Goal: Task Accomplishment & Management: Manage account settings

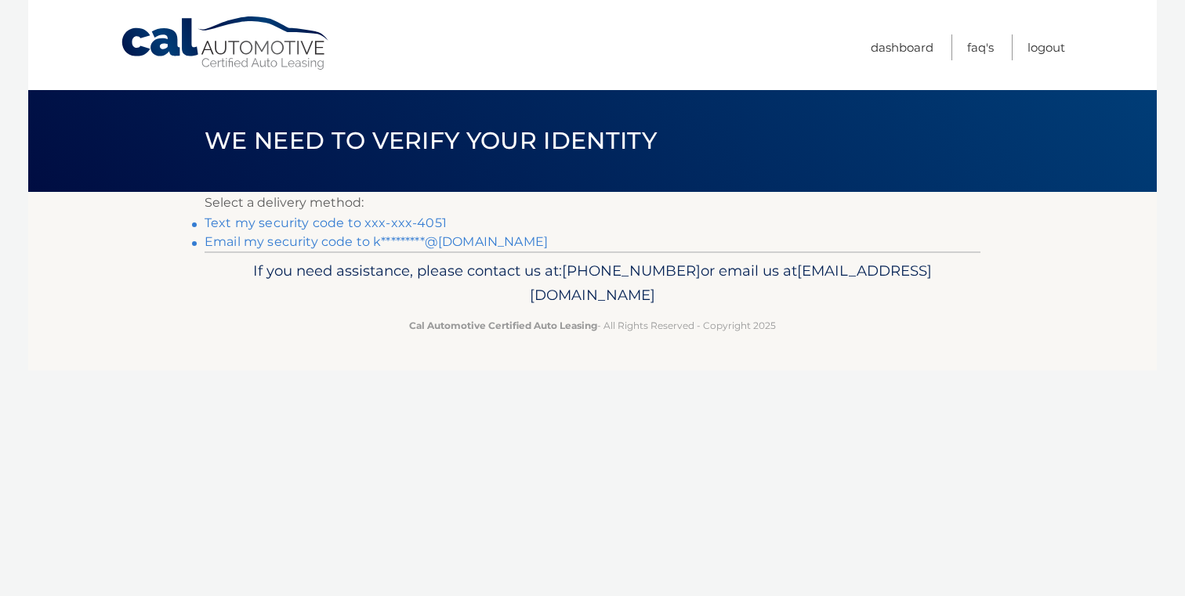
click at [276, 227] on link "Text my security code to xxx-xxx-4051" at bounding box center [325, 222] width 242 height 15
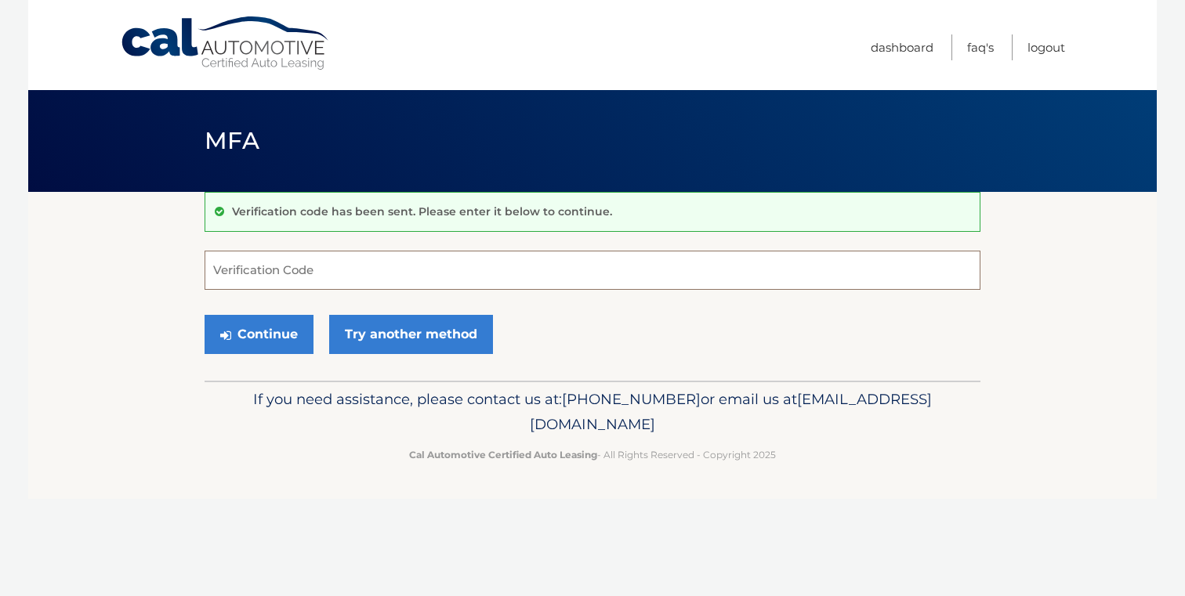
click at [279, 273] on input "Verification Code" at bounding box center [592, 270] width 776 height 39
type input "744530"
click at [280, 341] on button "Continue" at bounding box center [258, 334] width 109 height 39
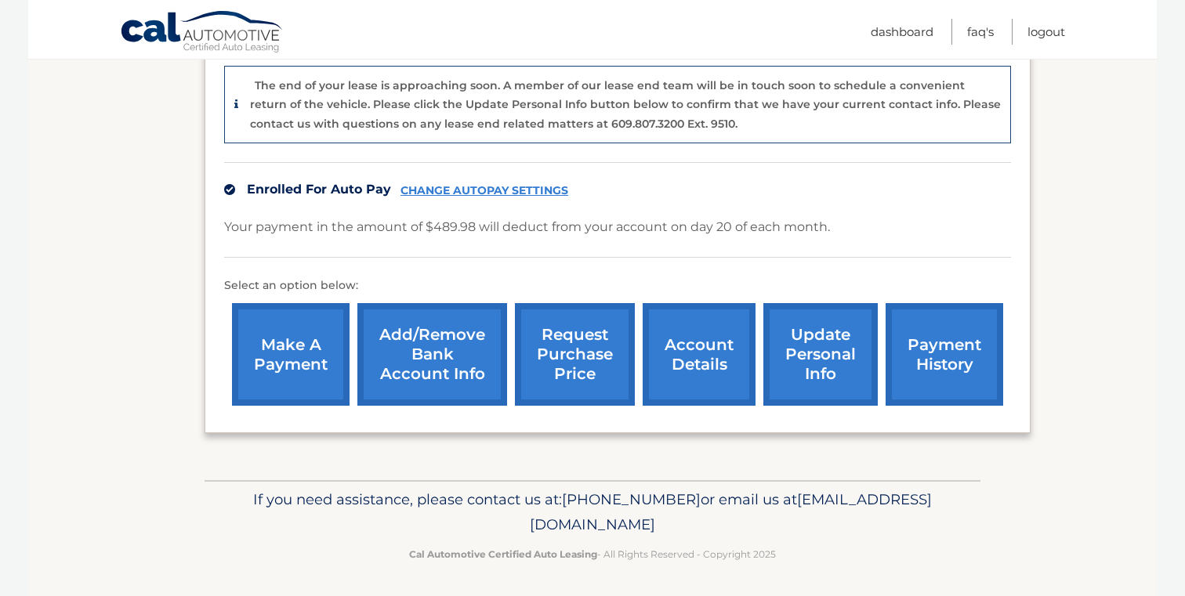
scroll to position [412, 0]
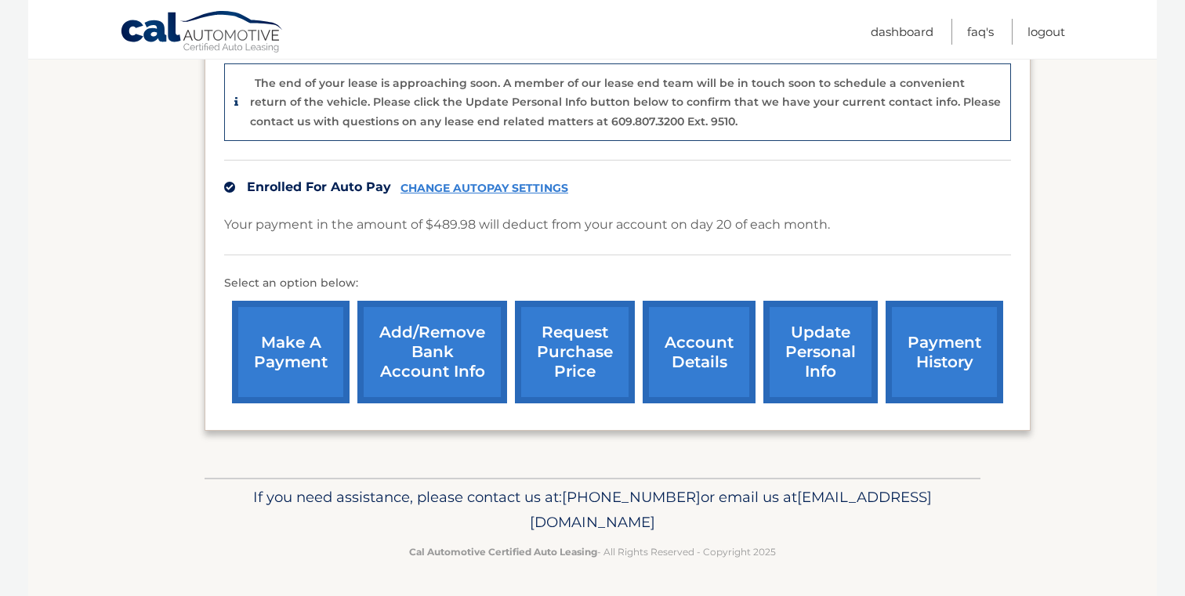
click at [701, 348] on link "account details" at bounding box center [698, 352] width 113 height 103
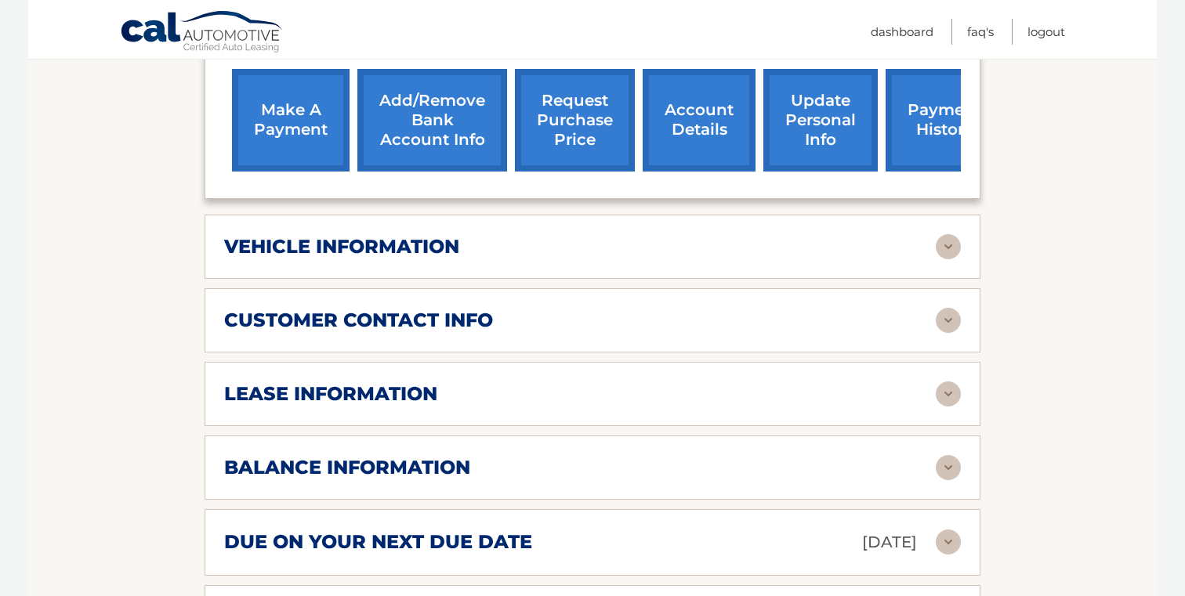
scroll to position [595, 0]
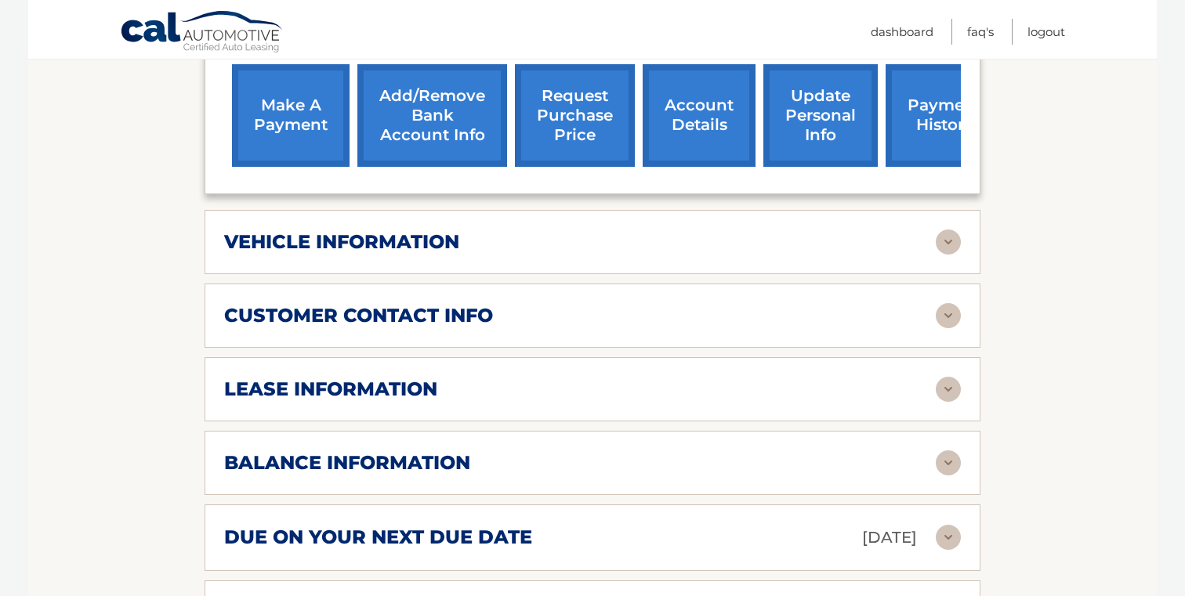
click at [648, 230] on div "vehicle information" at bounding box center [579, 242] width 711 height 24
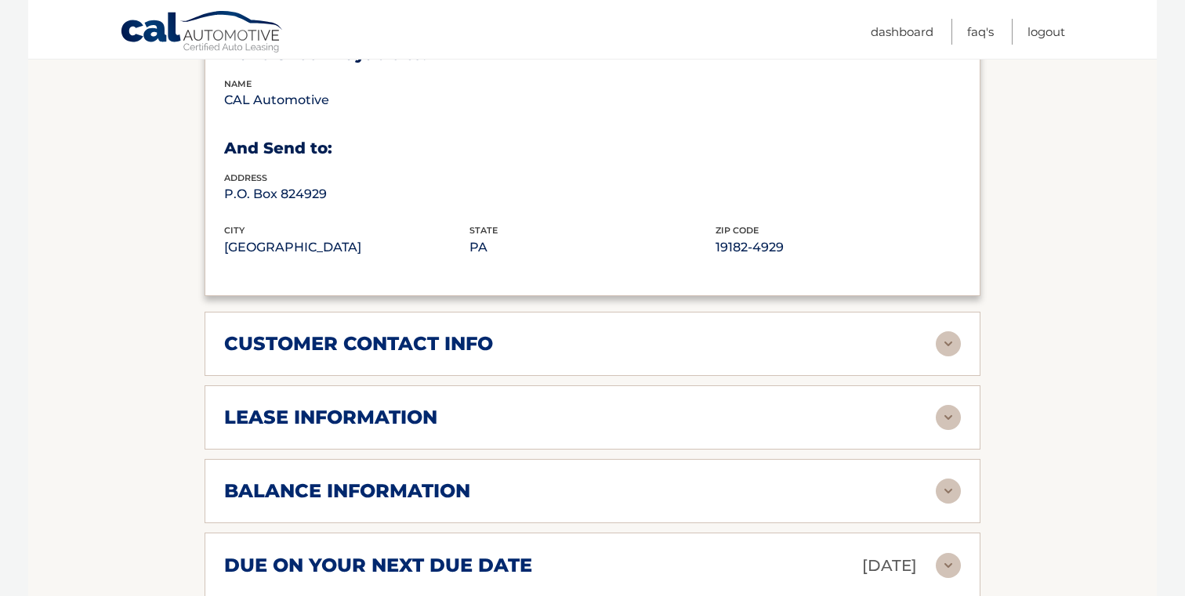
scroll to position [970, 0]
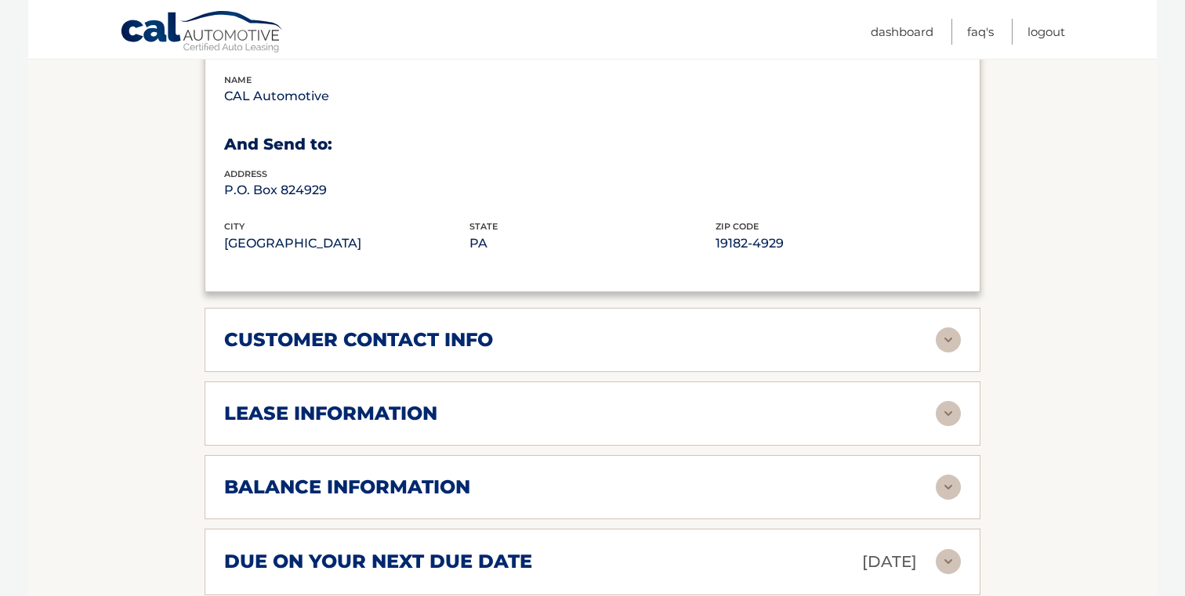
click at [601, 328] on div "customer contact info" at bounding box center [579, 340] width 711 height 24
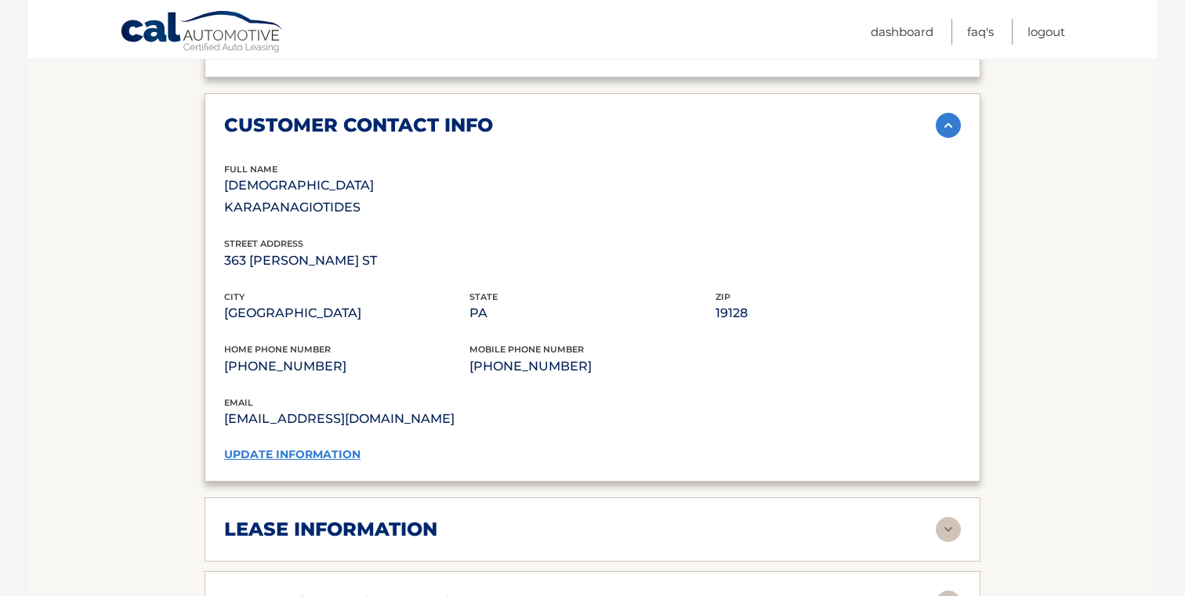
scroll to position [1200, 0]
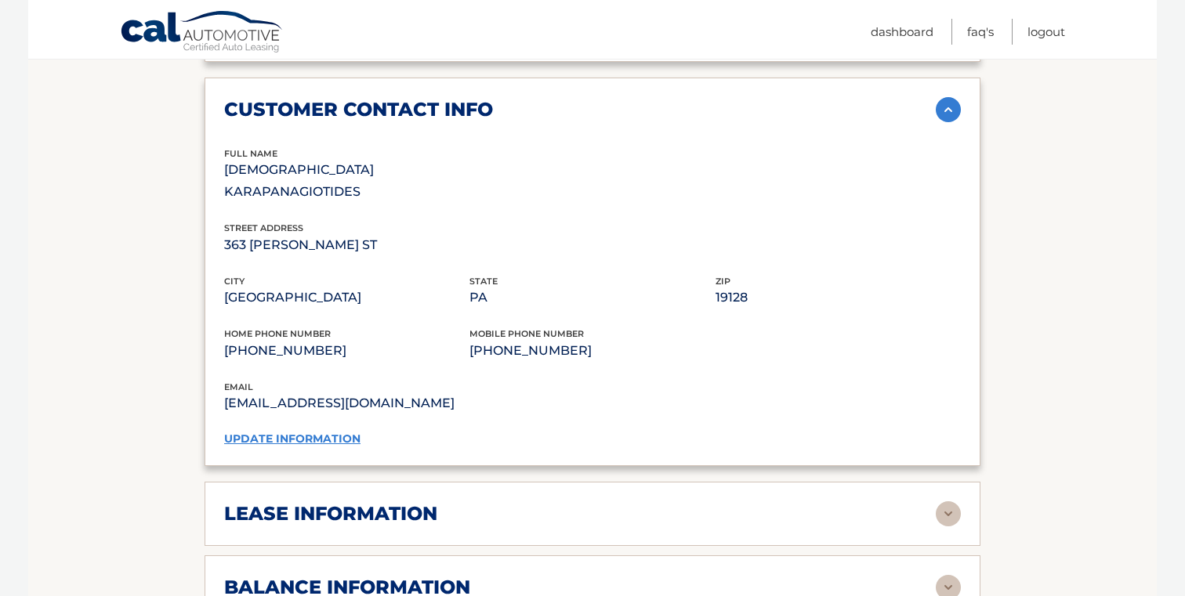
click at [540, 502] on div "lease information" at bounding box center [579, 514] width 711 height 24
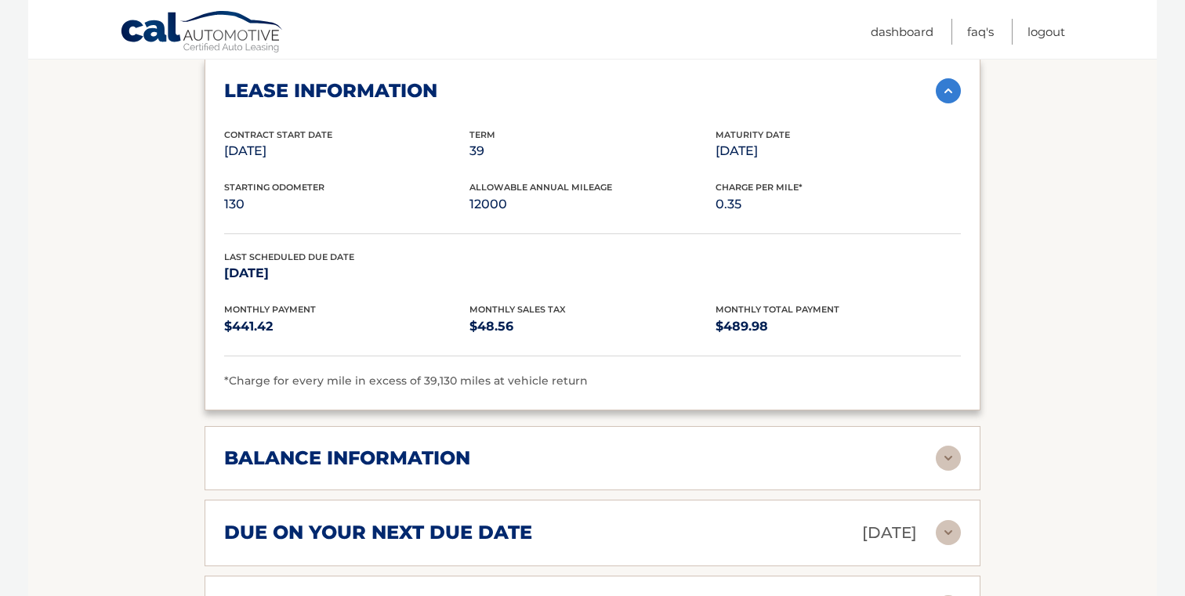
scroll to position [1644, 0]
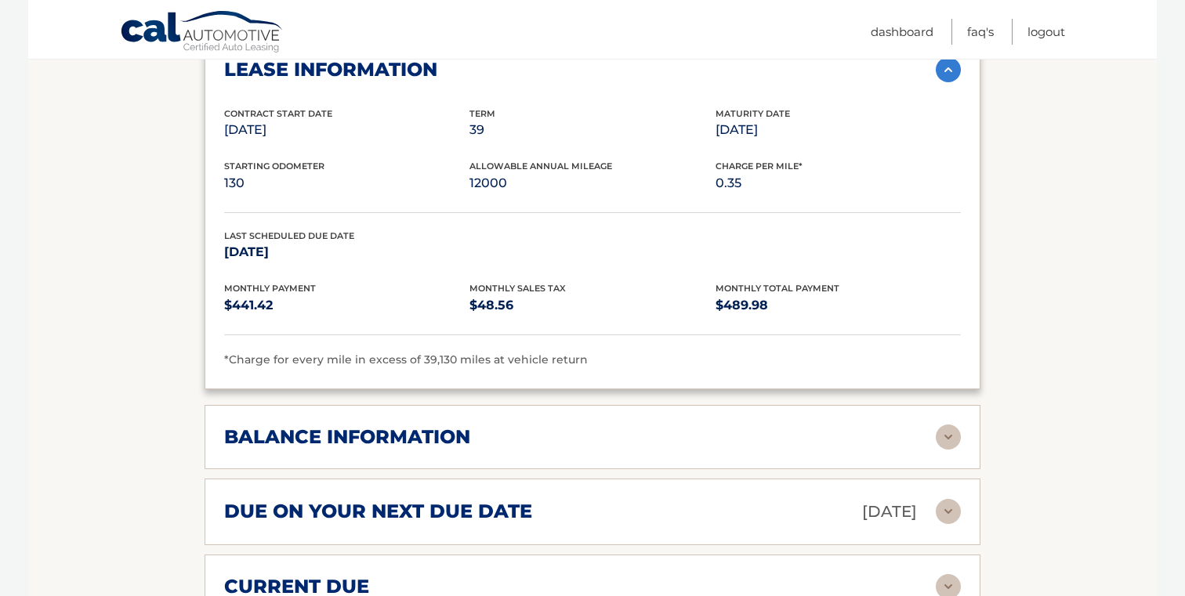
click at [534, 498] on div "due on your next due date Oct 20, 2025" at bounding box center [579, 511] width 711 height 27
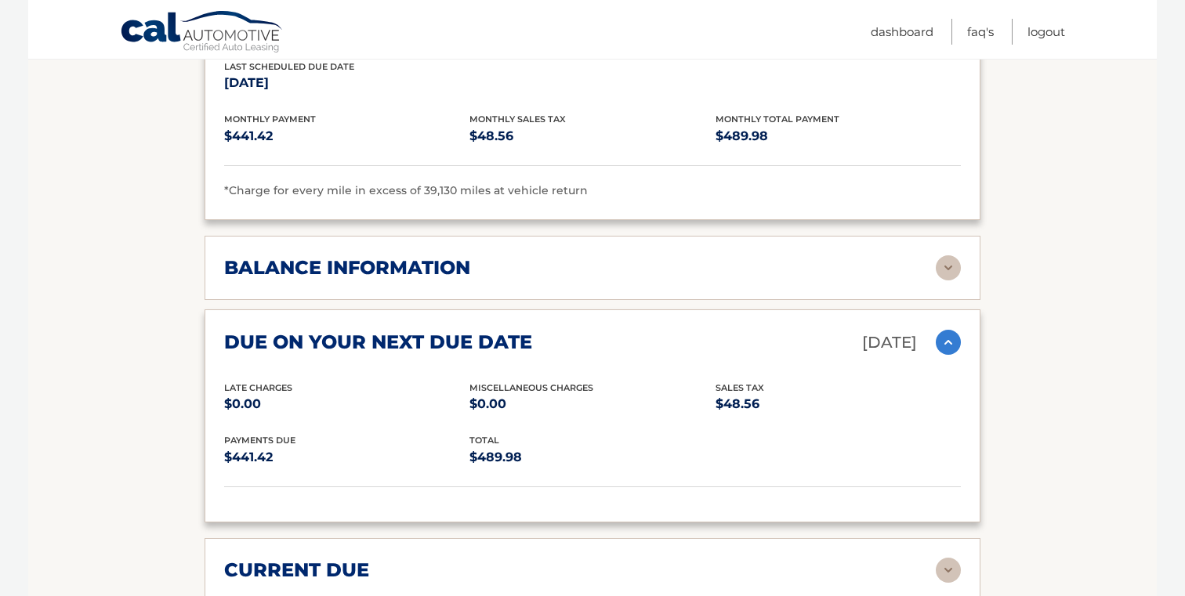
click at [521, 559] on div "current due" at bounding box center [579, 571] width 711 height 24
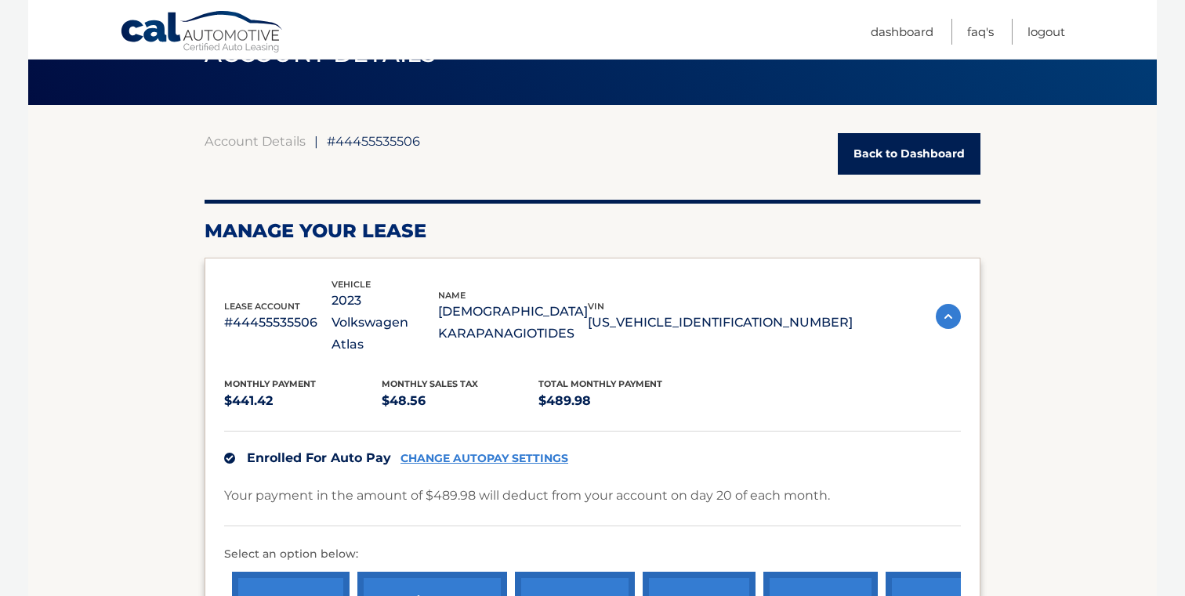
scroll to position [0, 0]
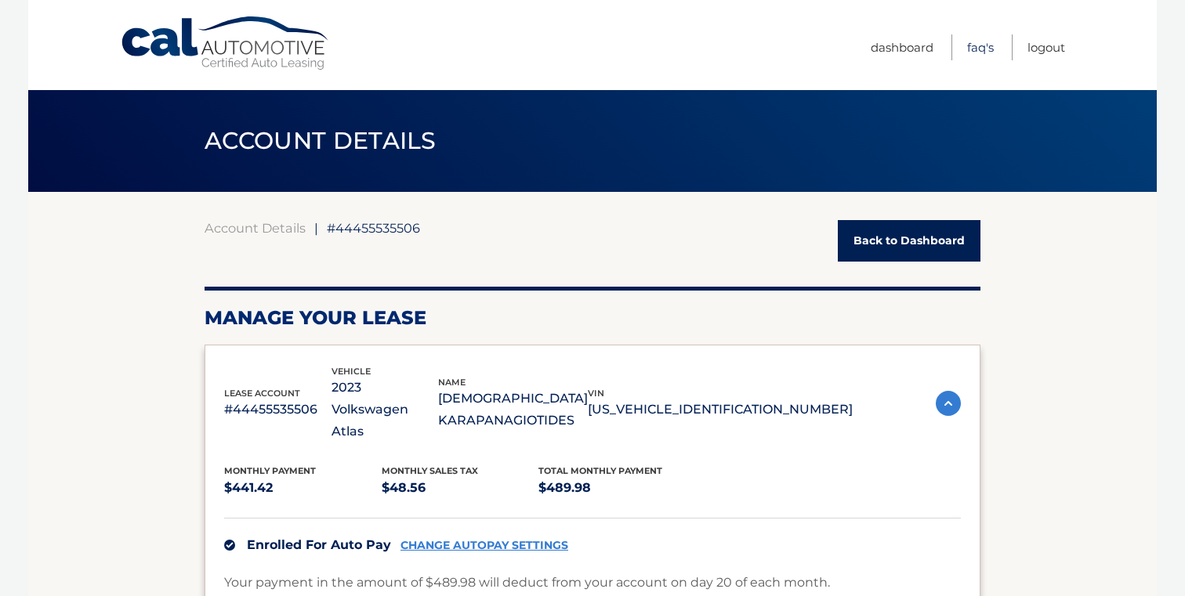
click at [980, 49] on link "FAQ's" at bounding box center [980, 47] width 27 height 26
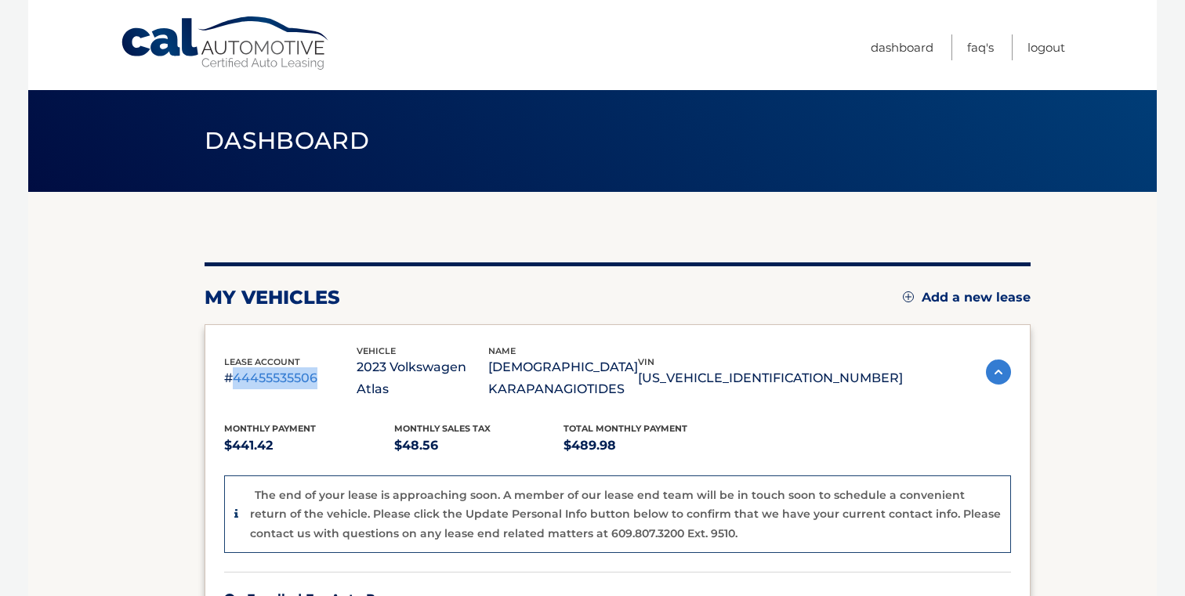
drag, startPoint x: 234, startPoint y: 379, endPoint x: 335, endPoint y: 381, distance: 100.3
click at [335, 381] on p "#44455535506" at bounding box center [290, 378] width 132 height 22
